Goal: Task Accomplishment & Management: Use online tool/utility

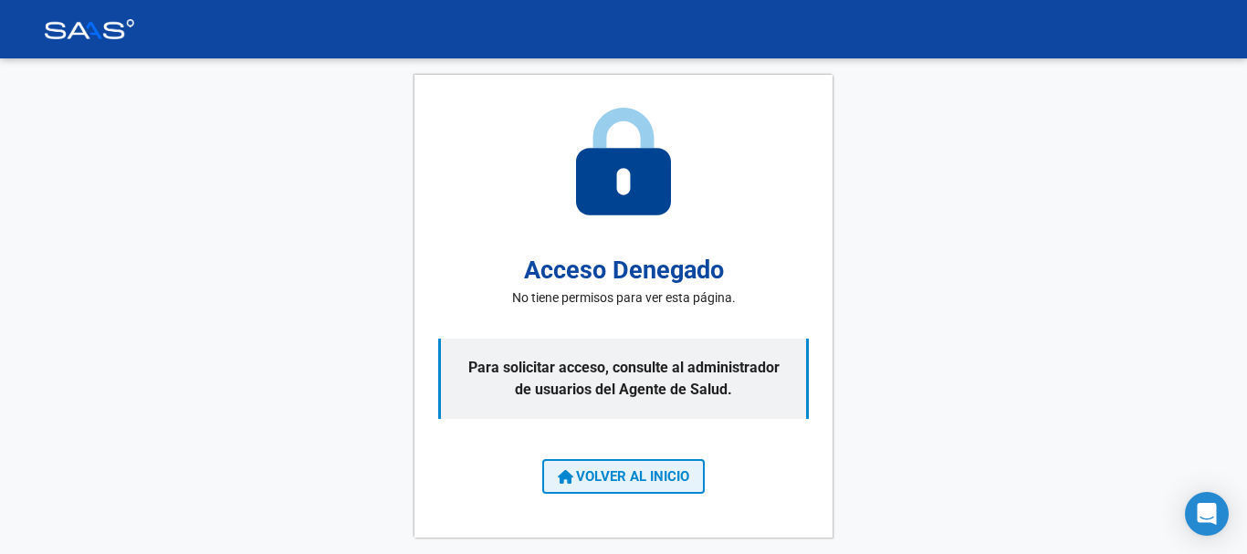
click at [596, 475] on span "VOLVER AL INICIO" at bounding box center [623, 476] width 131 height 16
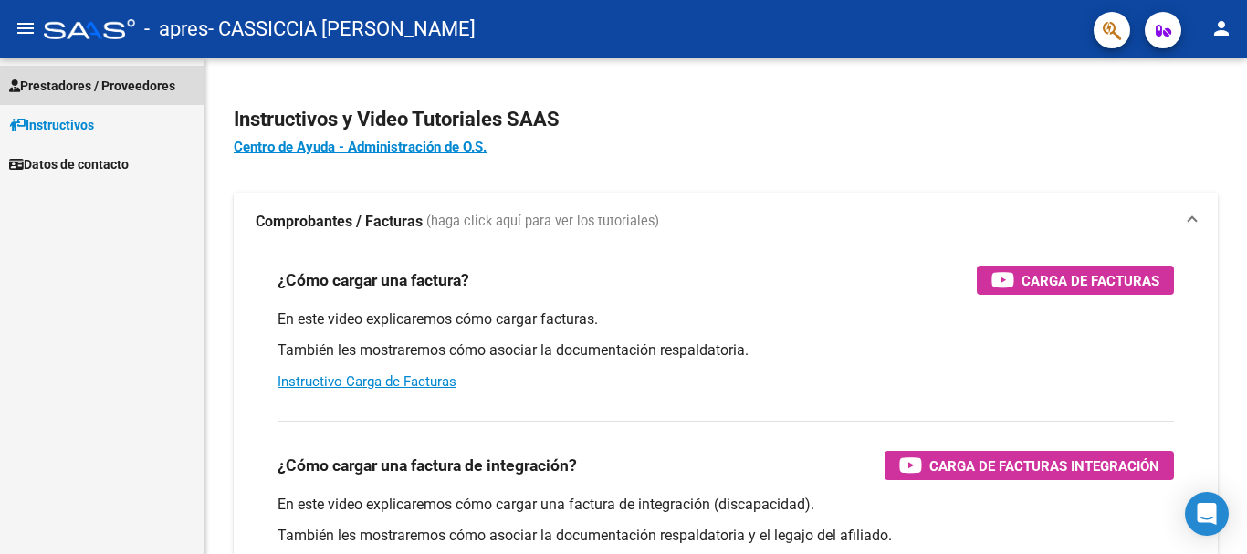
click at [89, 84] on span "Prestadores / Proveedores" at bounding box center [92, 86] width 166 height 20
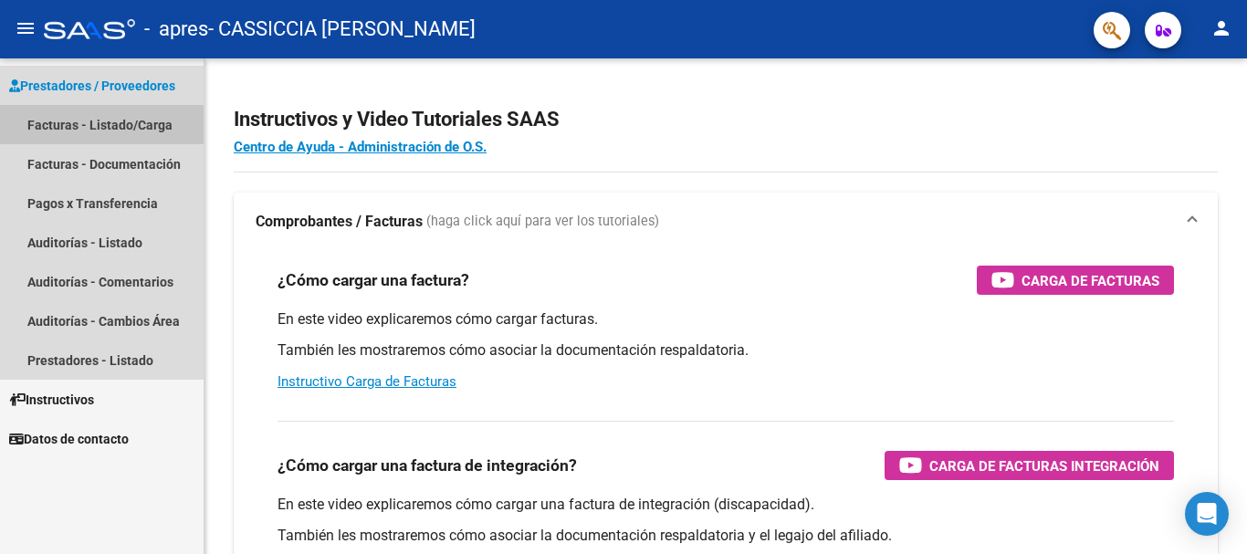
click at [124, 124] on link "Facturas - Listado/Carga" at bounding box center [102, 124] width 204 height 39
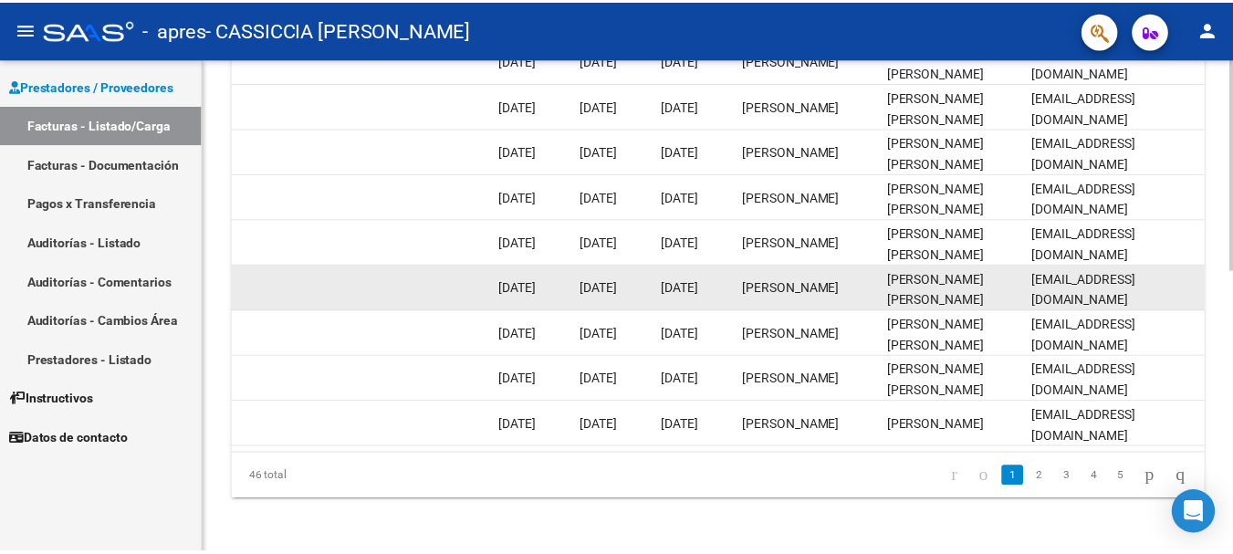
scroll to position [662, 0]
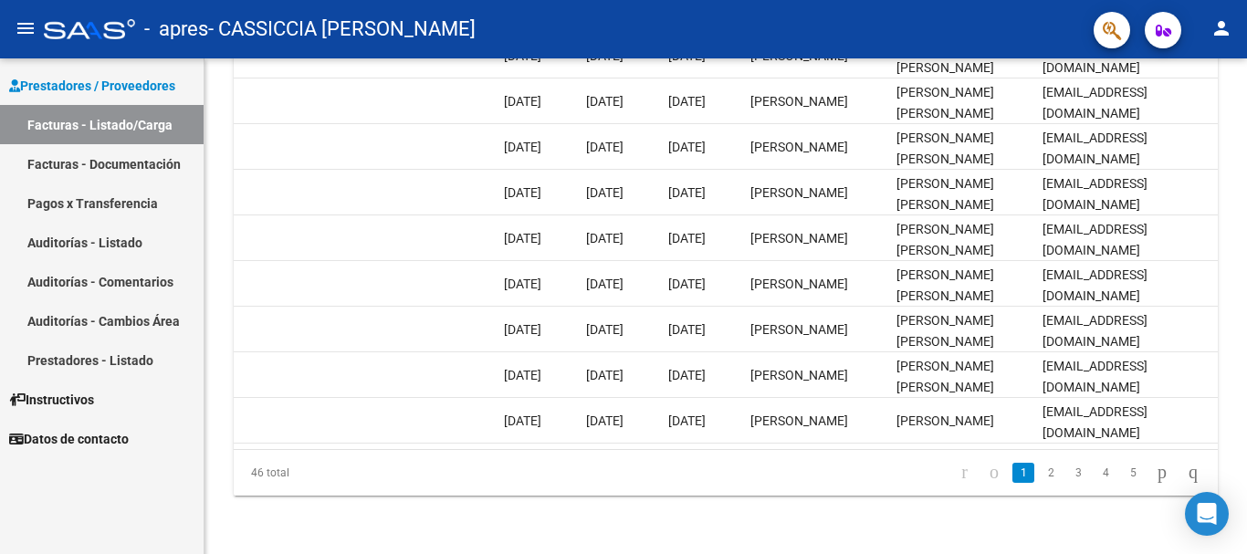
click at [1216, 33] on mat-icon "person" at bounding box center [1221, 28] width 22 height 22
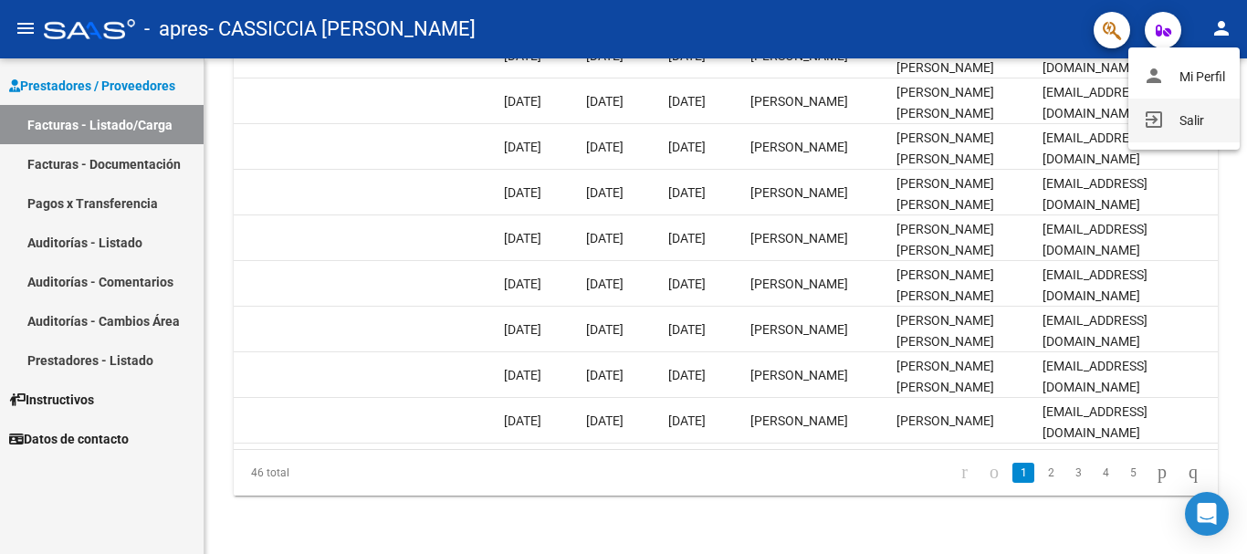
click at [1201, 120] on button "exit_to_app Salir" at bounding box center [1183, 121] width 111 height 44
